Goal: Obtain resource: Obtain resource

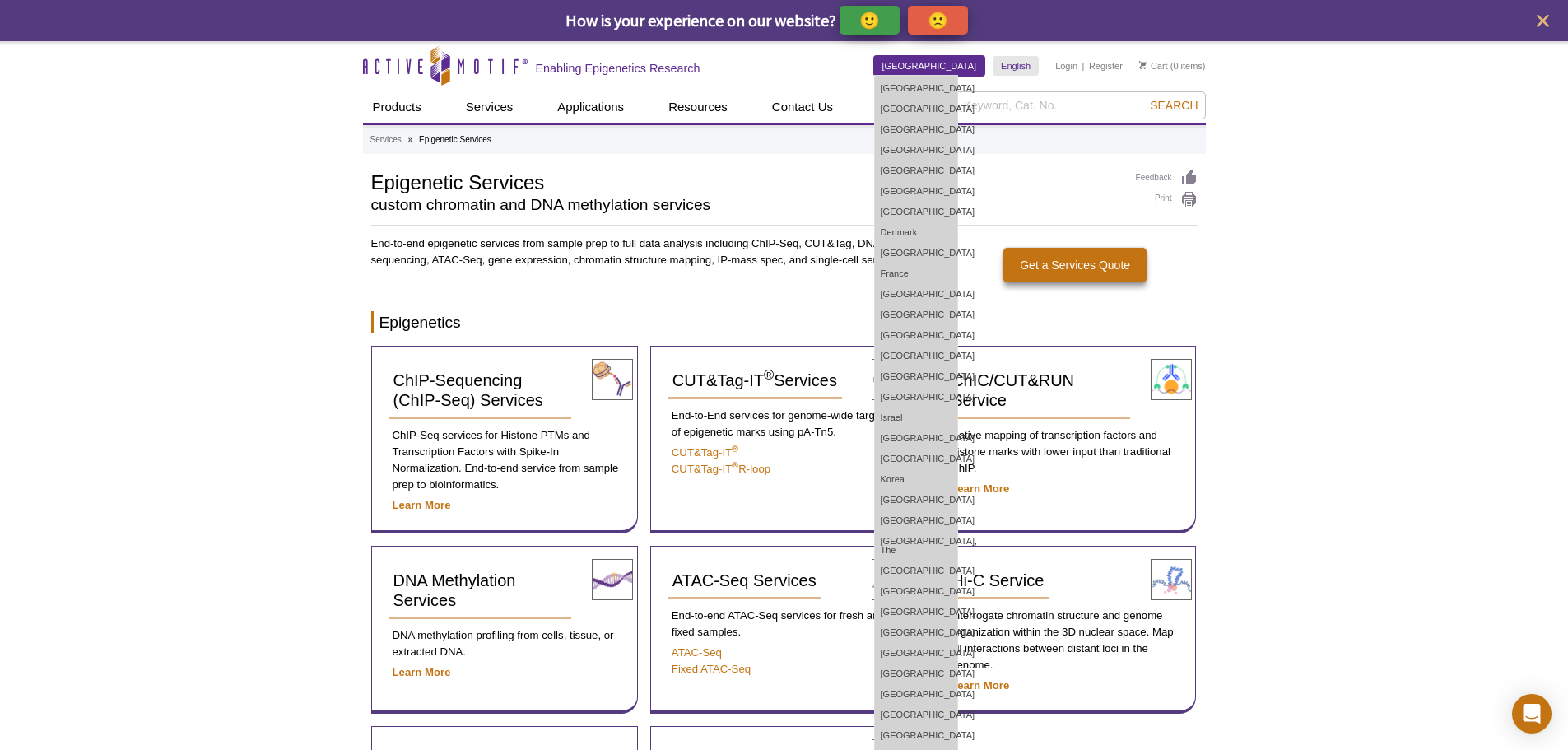
click at [963, 72] on link "[GEOGRAPHIC_DATA]" at bounding box center [929, 66] width 111 height 20
click at [957, 85] on link "[GEOGRAPHIC_DATA]" at bounding box center [916, 88] width 82 height 21
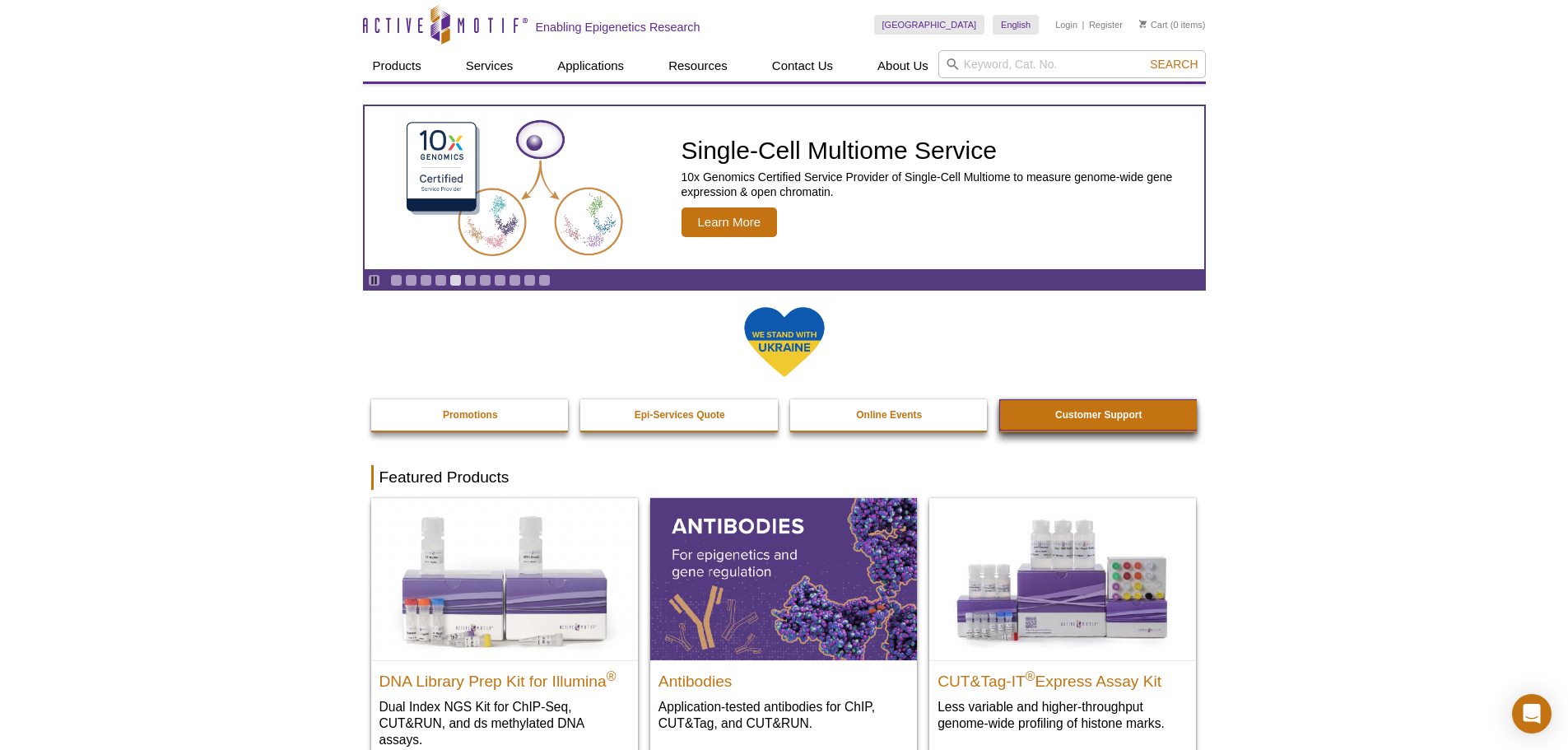
click at [1120, 422] on link "Customer Support" at bounding box center [1098, 414] width 199 height 31
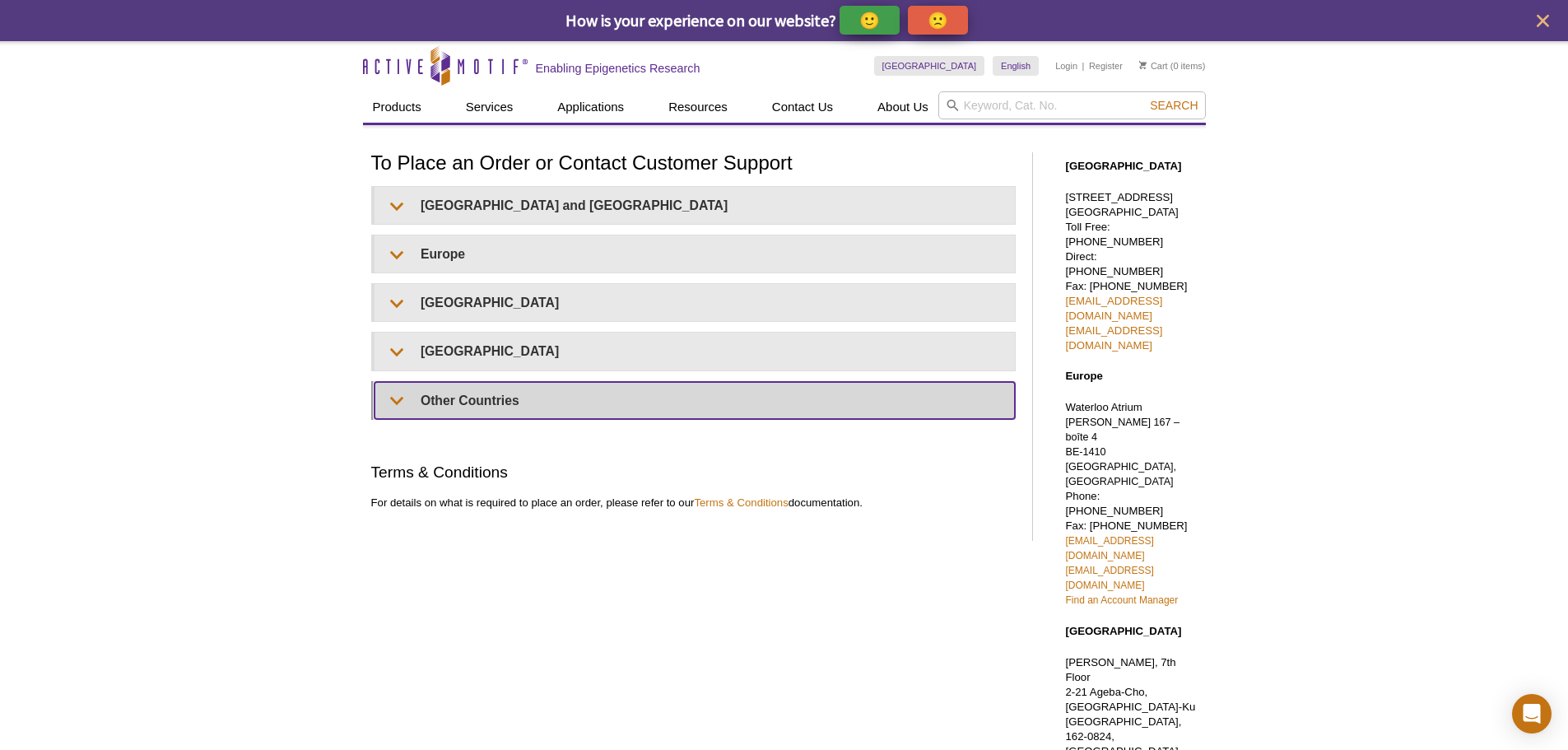
click at [432, 408] on summary "Other Countries" at bounding box center [695, 400] width 640 height 37
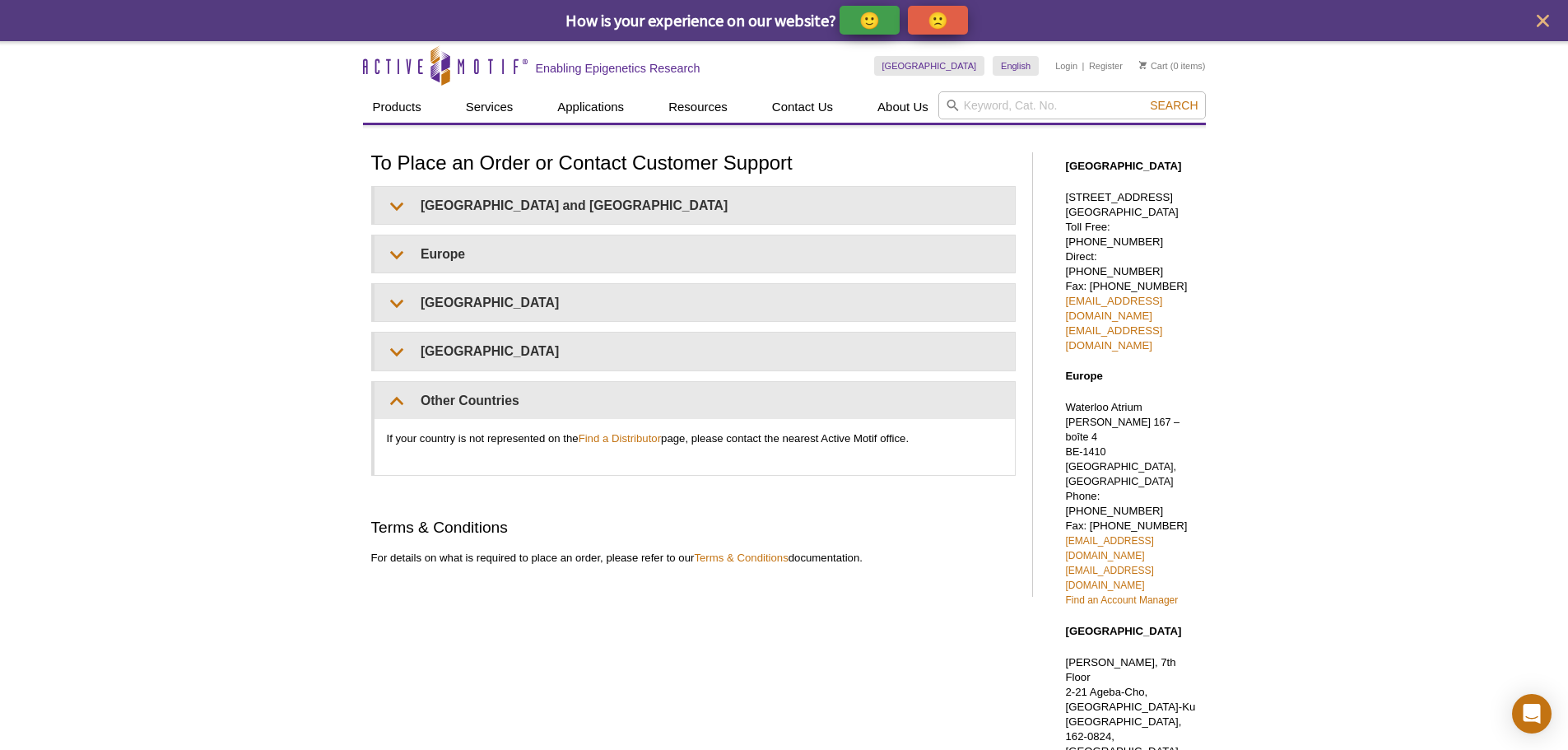
click at [1368, 502] on div "Active Motif Logo Enabling Epigenetics Research 0 Search Skip to content Active…" at bounding box center [784, 641] width 1568 height 1200
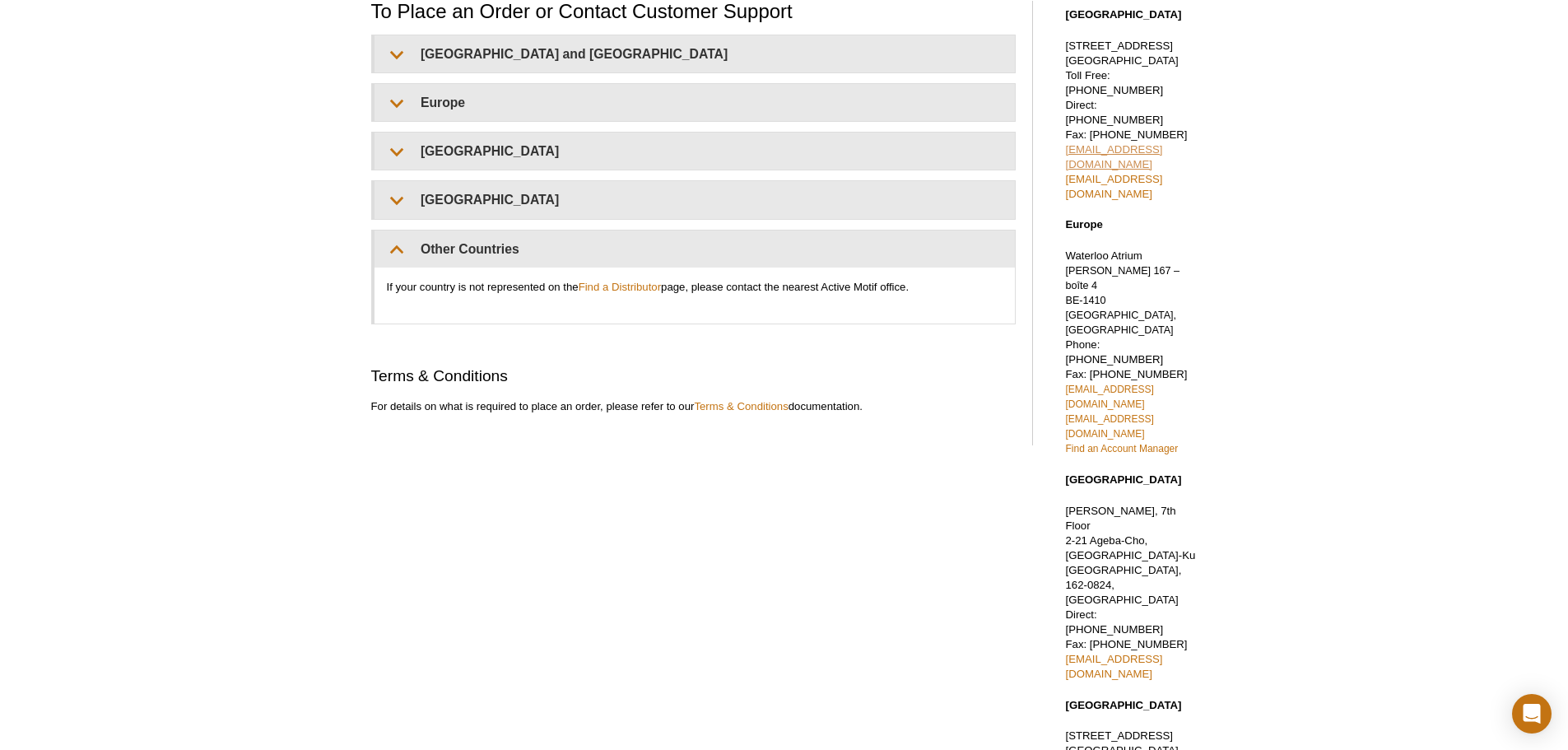
scroll to position [165, 0]
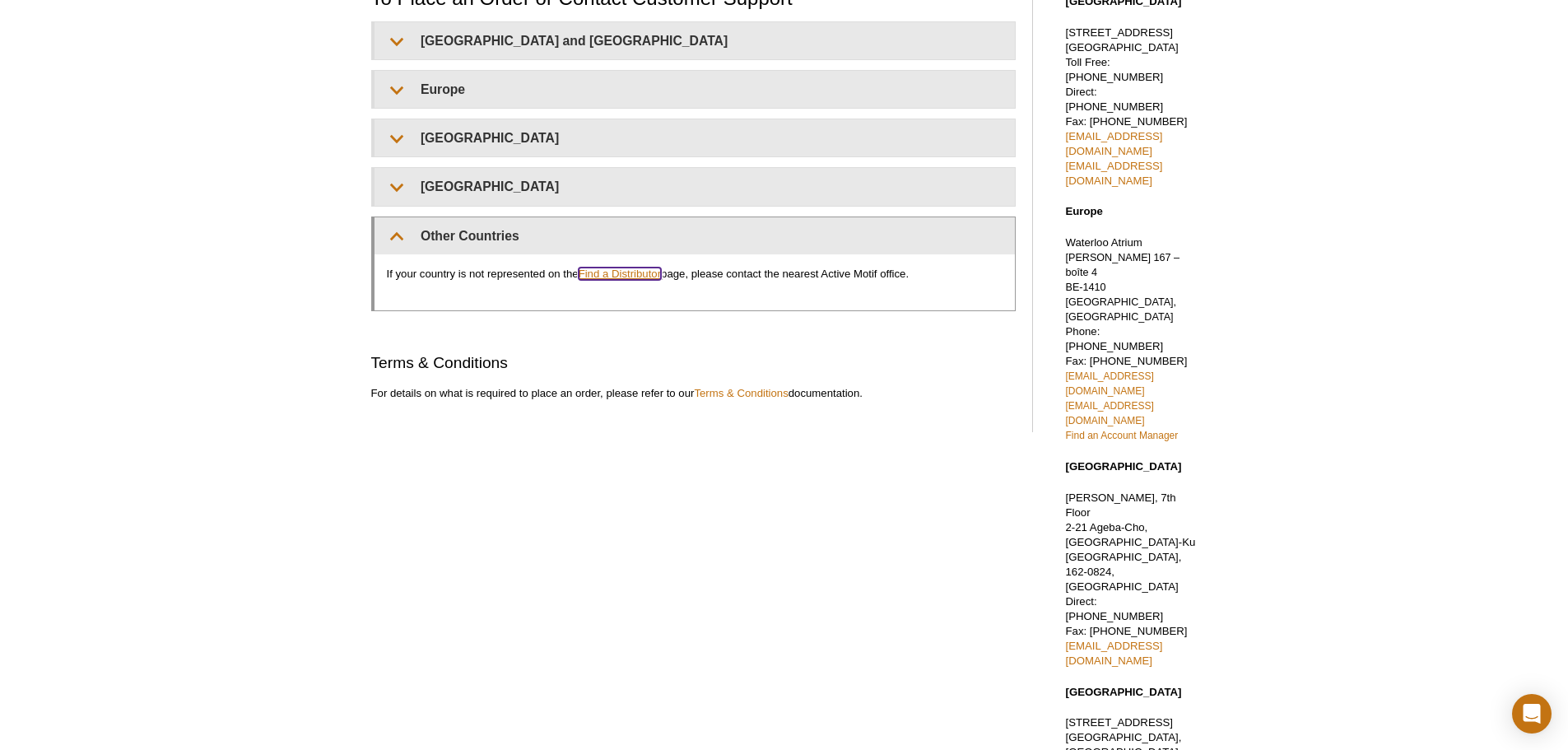
click at [631, 272] on link "Find a Distributor" at bounding box center [620, 274] width 82 height 13
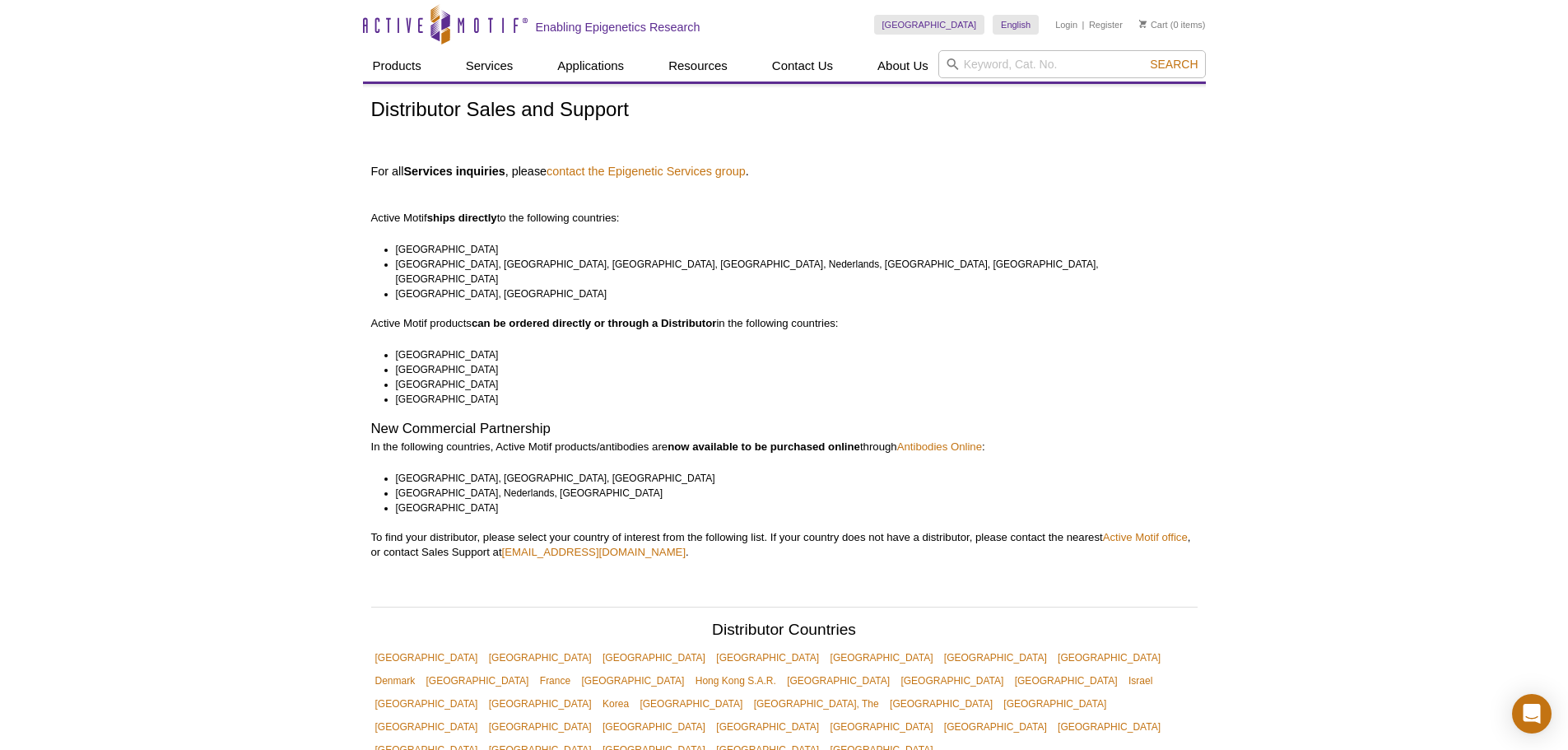
drag, startPoint x: 426, startPoint y: 221, endPoint x: 657, endPoint y: 217, distance: 231.0
click at [657, 217] on p "Active Motif ships directly to the following countries:" at bounding box center [784, 203] width 826 height 45
click at [532, 317] on strong "can be ordered directly or through a Distributor" at bounding box center [594, 323] width 245 height 13
click at [520, 439] on p "In the following countries, Active Motif products/antibodies are now available …" at bounding box center [784, 447] width 826 height 15
drag, startPoint x: 496, startPoint y: 523, endPoint x: 784, endPoint y: 522, distance: 288.0
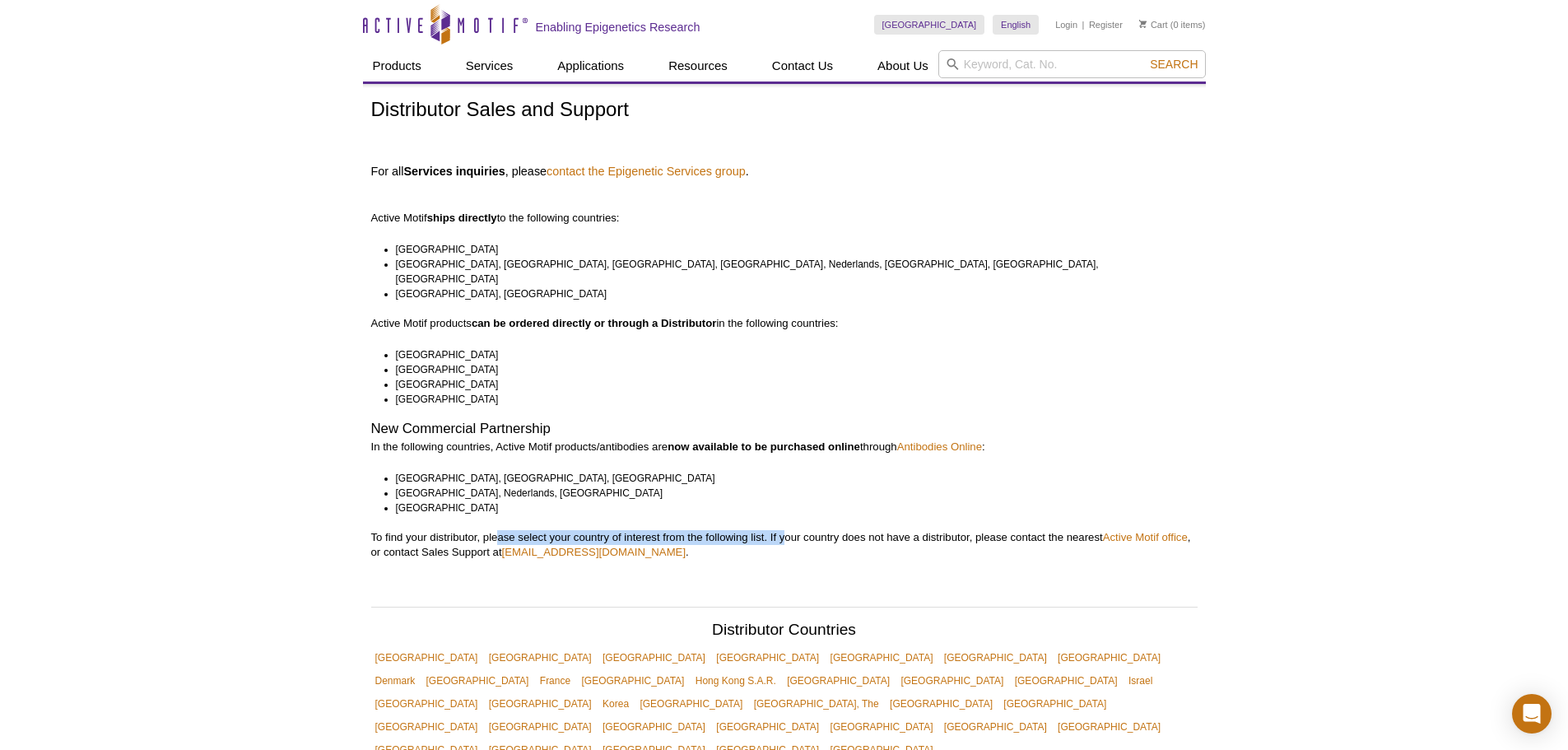
click at [784, 531] on p "To find your distributor, please select your country of interest from the follo…" at bounding box center [784, 545] width 826 height 30
click at [666, 172] on link "contact the Epigenetic Services group" at bounding box center [646, 171] width 199 height 15
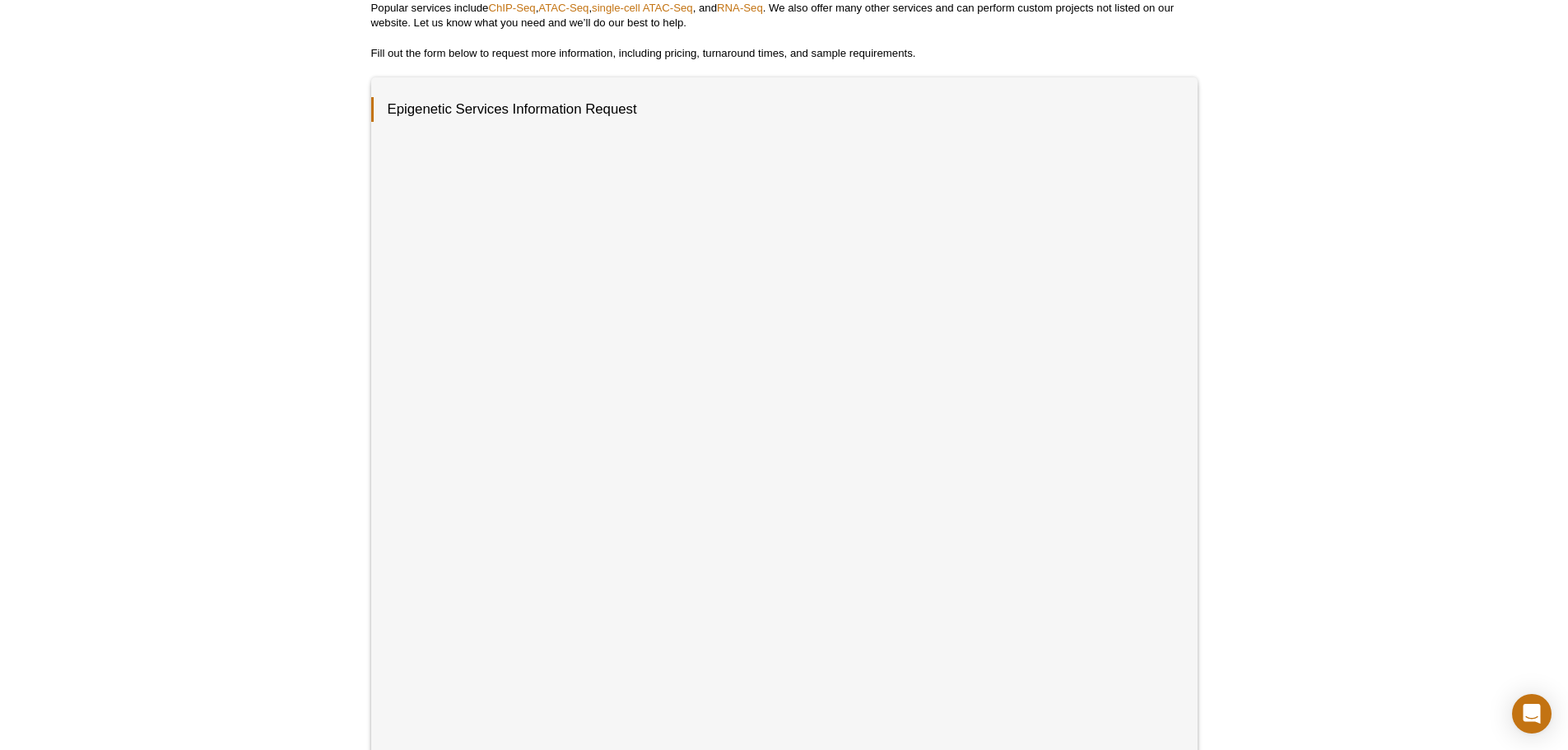
scroll to position [247, 0]
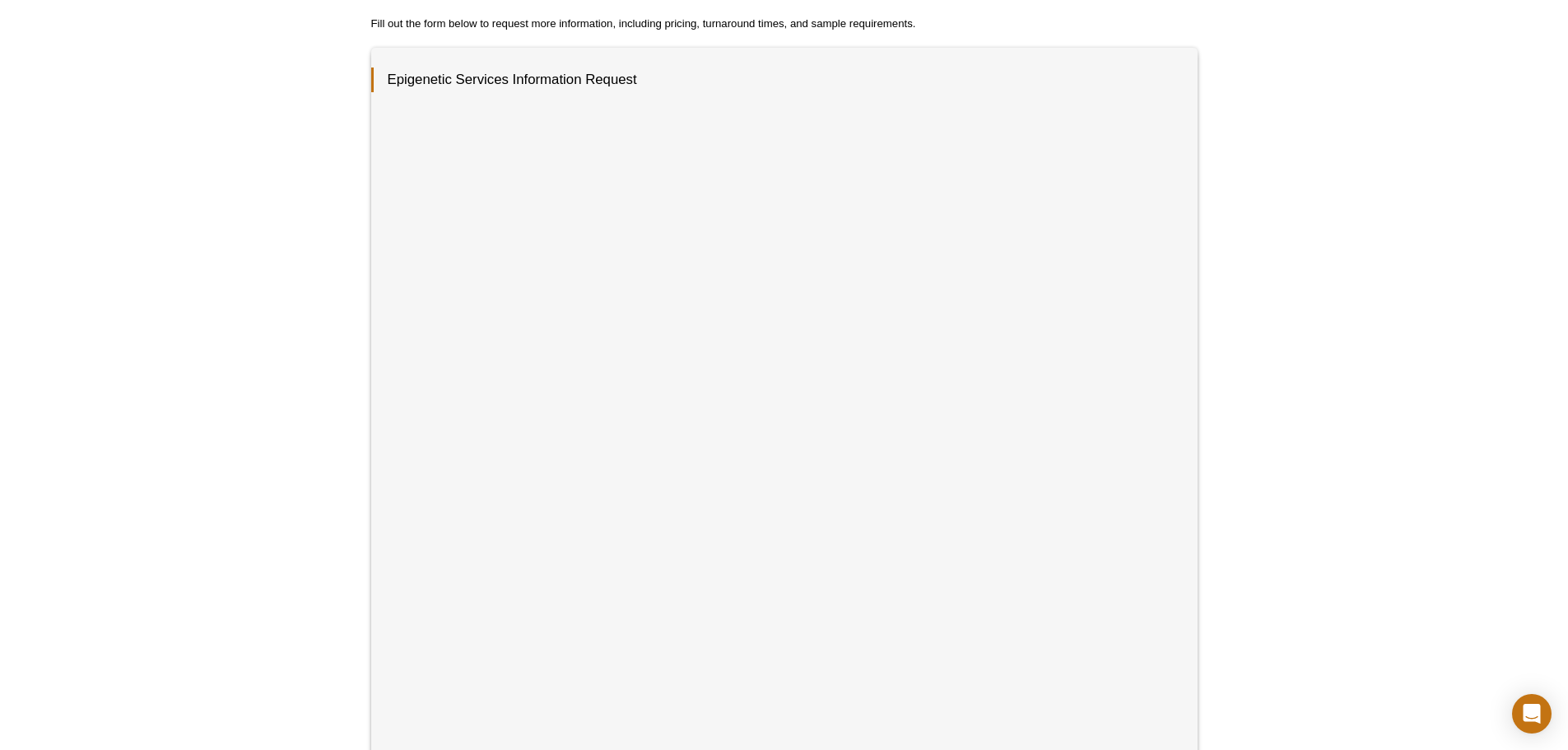
click at [1420, 261] on div "Active Motif Logo Enabling Epigenetics Research 0 Search Skip to content Active…" at bounding box center [784, 420] width 1568 height 1334
drag, startPoint x: 1250, startPoint y: 410, endPoint x: 1223, endPoint y: 410, distance: 27.0
click at [1250, 410] on div "Active Motif Logo Enabling Epigenetics Research 0 Search Skip to content Active…" at bounding box center [784, 420] width 1568 height 1334
click at [1318, 495] on div "Active Motif Logo Enabling Epigenetics Research 0 Search Skip to content Active…" at bounding box center [784, 420] width 1568 height 1334
click at [1336, 518] on div "Active Motif Logo Enabling Epigenetics Research 0 Search Skip to content Active…" at bounding box center [784, 420] width 1568 height 1334
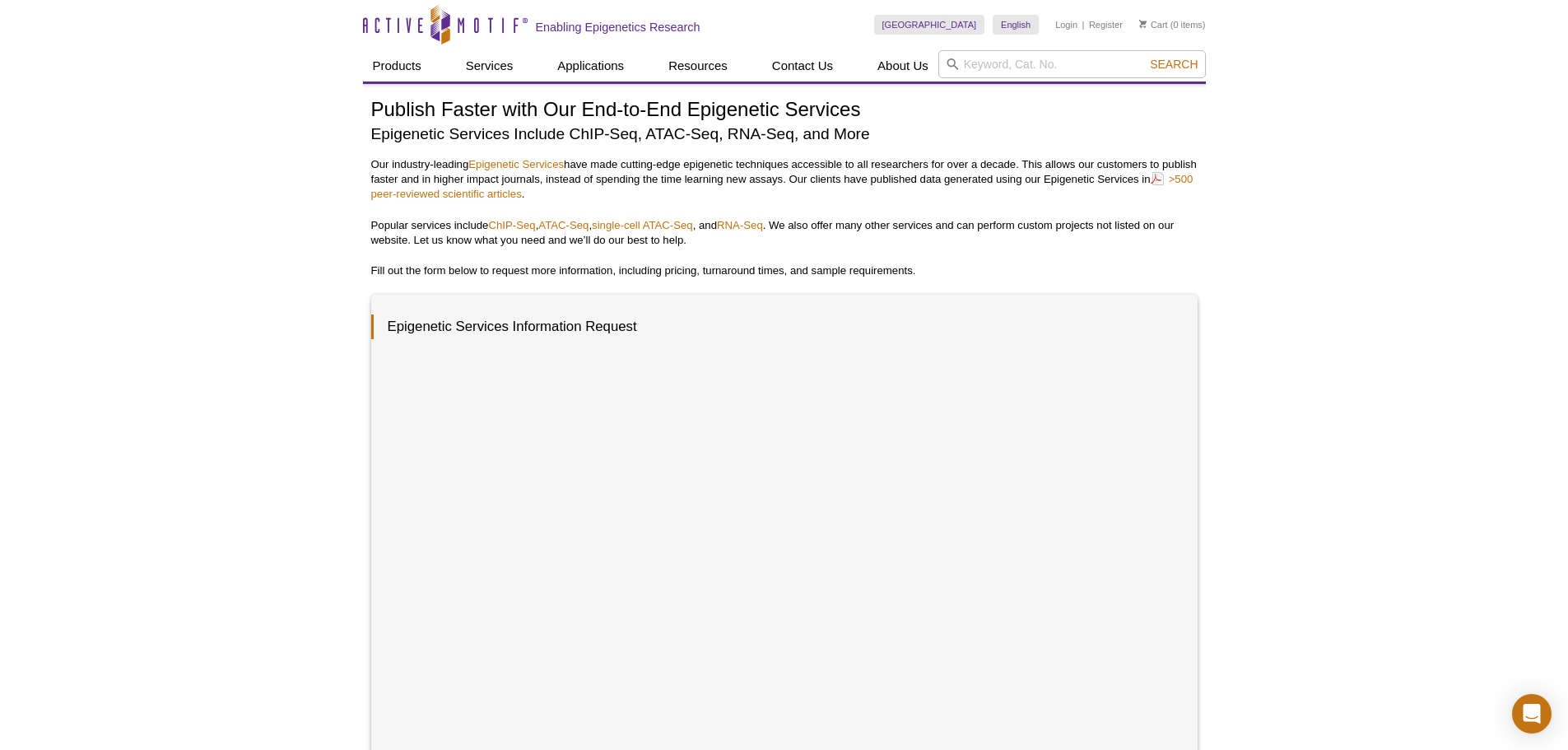
scroll to position [494, 0]
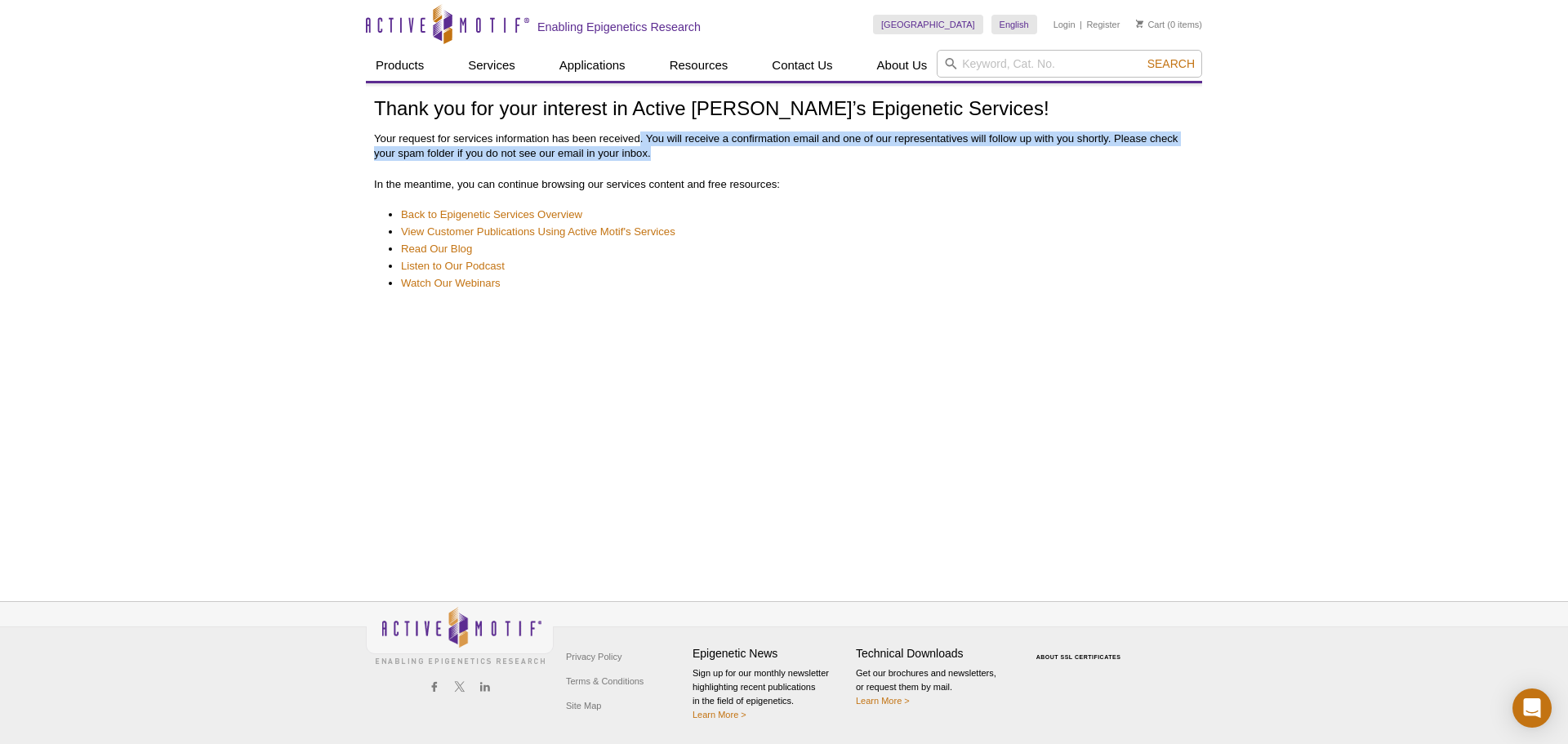
drag, startPoint x: 638, startPoint y: 134, endPoint x: 766, endPoint y: 150, distance: 129.0
click at [766, 150] on p "Your request for services information has been received. You will receive a con…" at bounding box center [784, 146] width 820 height 29
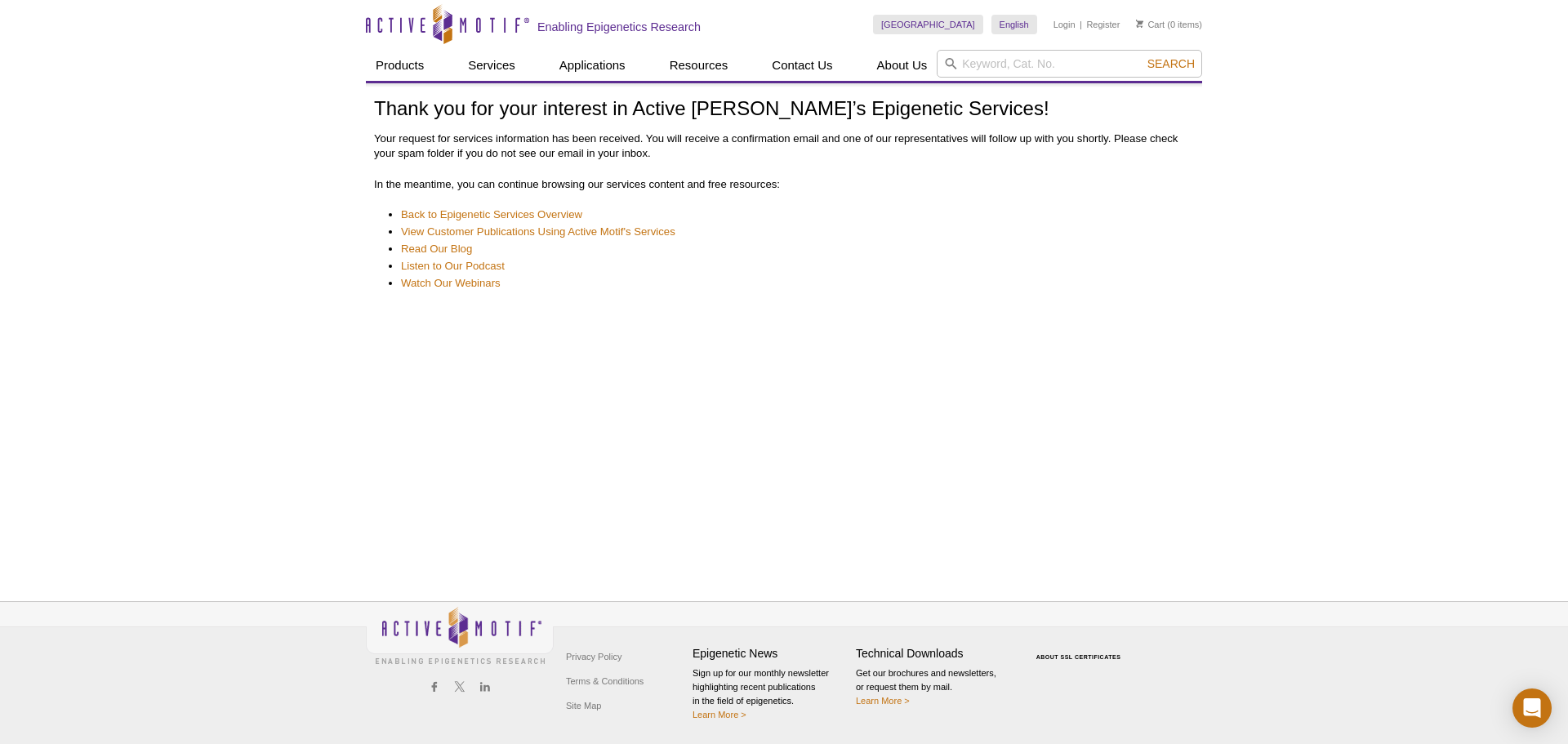
click at [726, 395] on div "Thank you for your interest in Active [PERSON_NAME]’s Epigenetic Services! Your…" at bounding box center [784, 324] width 836 height 481
